Goal: Navigation & Orientation: Understand site structure

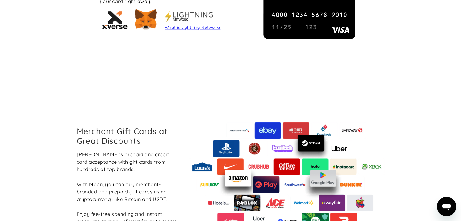
scroll to position [667, 0]
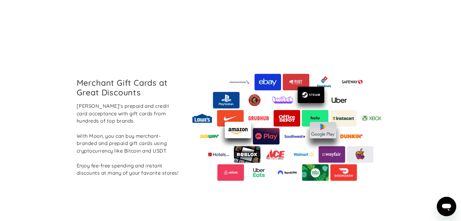
click at [52, 111] on section "Merchant Gift Cards at Great Discounts Boost Moon's prepaid and credit card acc…" at bounding box center [230, 127] width 461 height 189
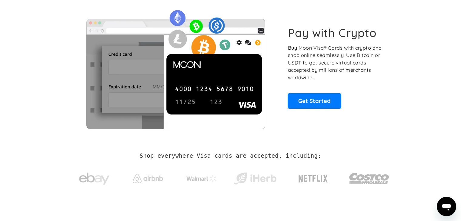
scroll to position [0, 0]
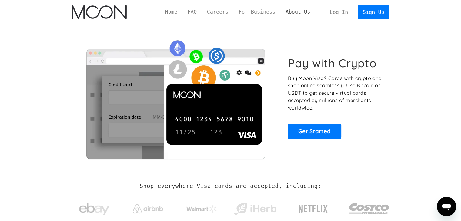
click at [300, 9] on link "About Us" at bounding box center [297, 12] width 35 height 8
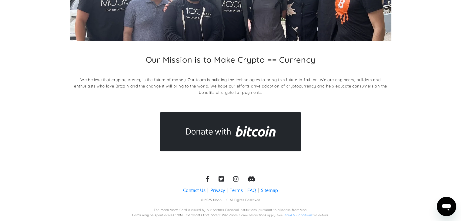
scroll to position [93, 0]
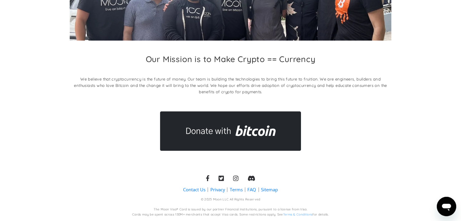
click at [199, 189] on link "Contact Us" at bounding box center [194, 190] width 22 height 6
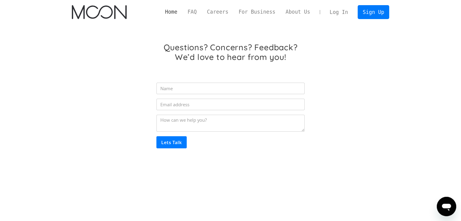
click at [180, 9] on link "Home" at bounding box center [171, 12] width 22 height 8
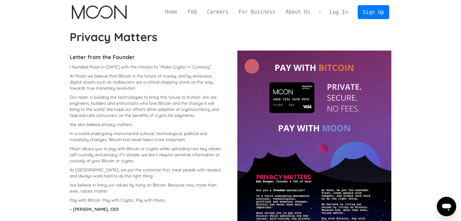
scroll to position [30, 0]
